Goal: Task Accomplishment & Management: Manage account settings

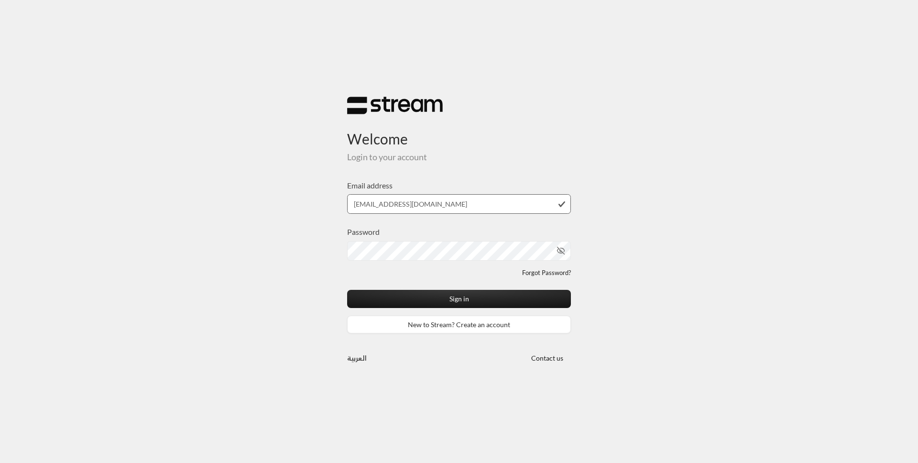
type input "[EMAIL_ADDRESS][DOMAIN_NAME]"
click at [347, 290] on button "Sign in" at bounding box center [459, 299] width 224 height 18
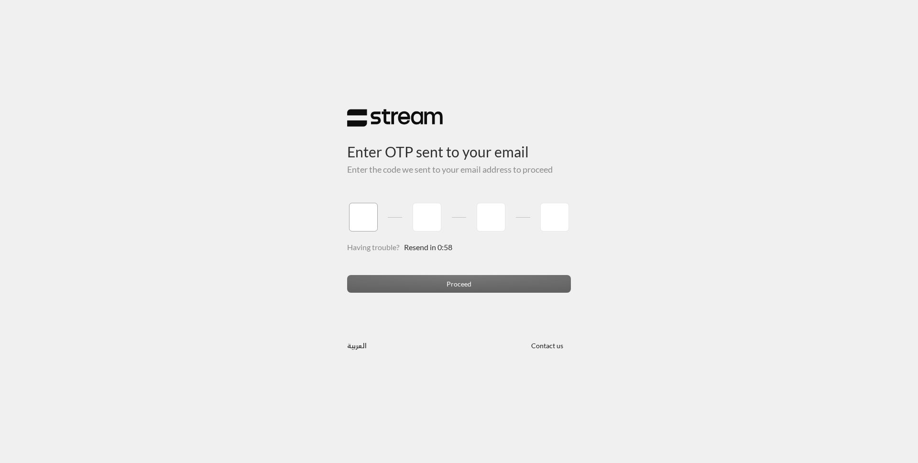
type input "1"
type input "2"
type input "3"
type input "4"
